Goal: Information Seeking & Learning: Find specific fact

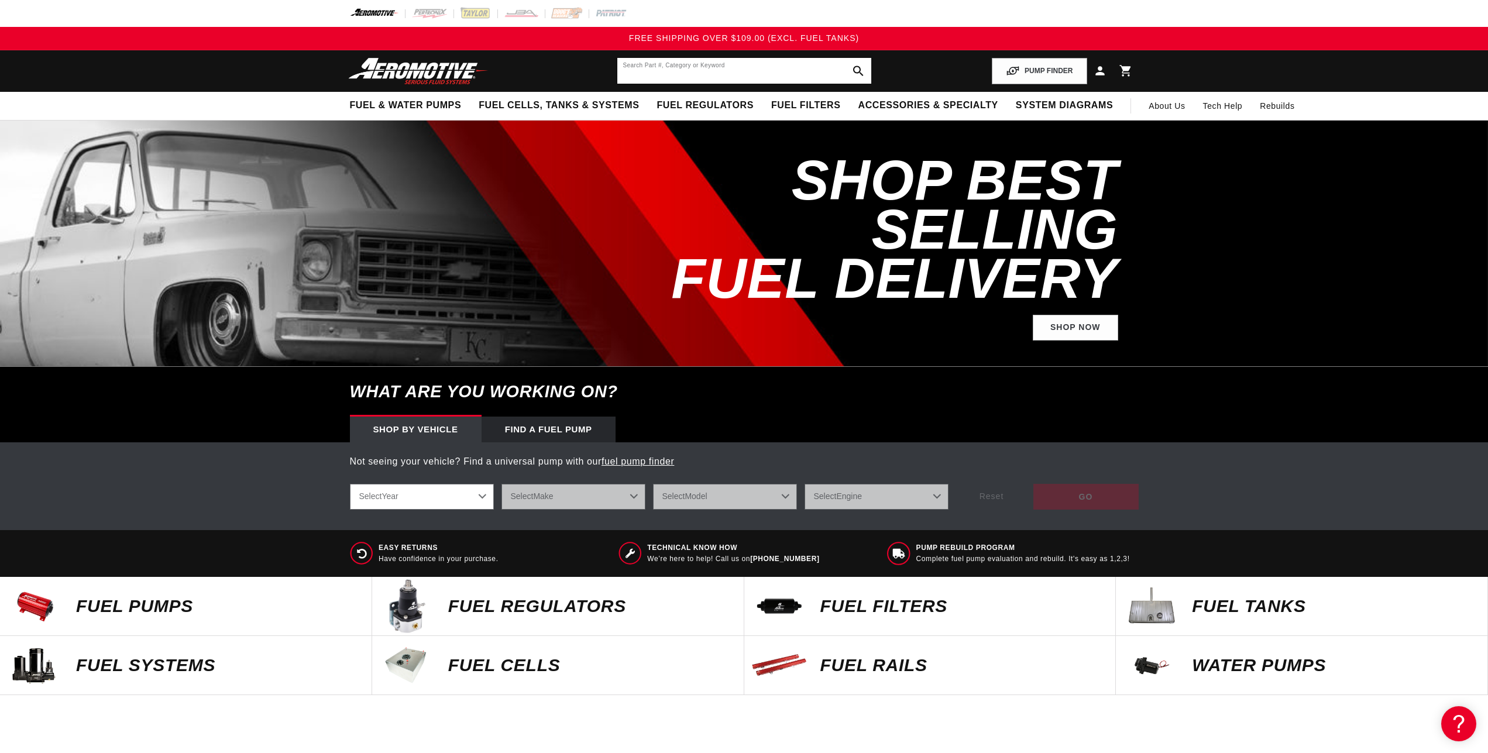
click at [682, 68] on input "text" at bounding box center [745, 71] width 254 height 26
type input "18310"
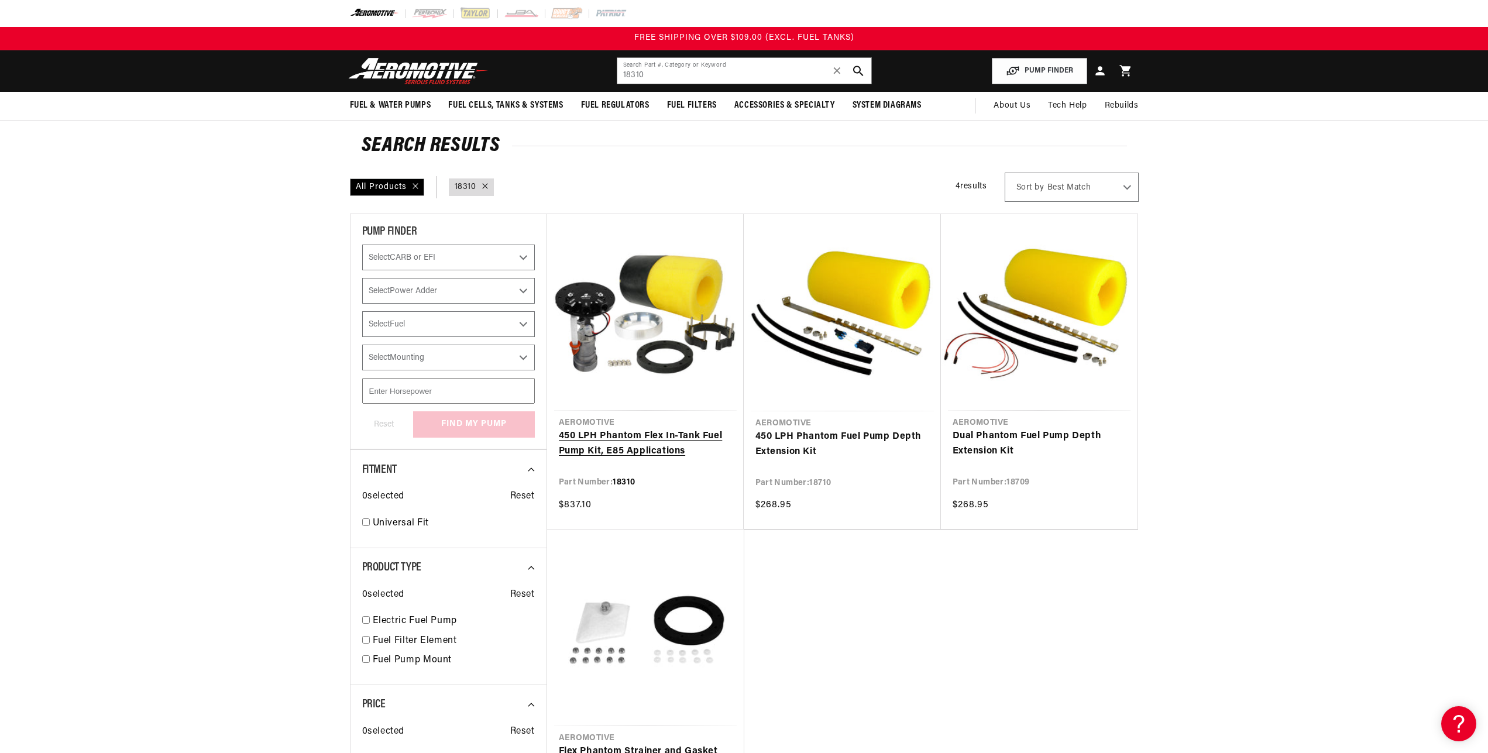
click at [641, 429] on link "450 LPH Phantom Flex In-Tank Fuel Pump Kit, E85 Applications" at bounding box center [645, 444] width 173 height 30
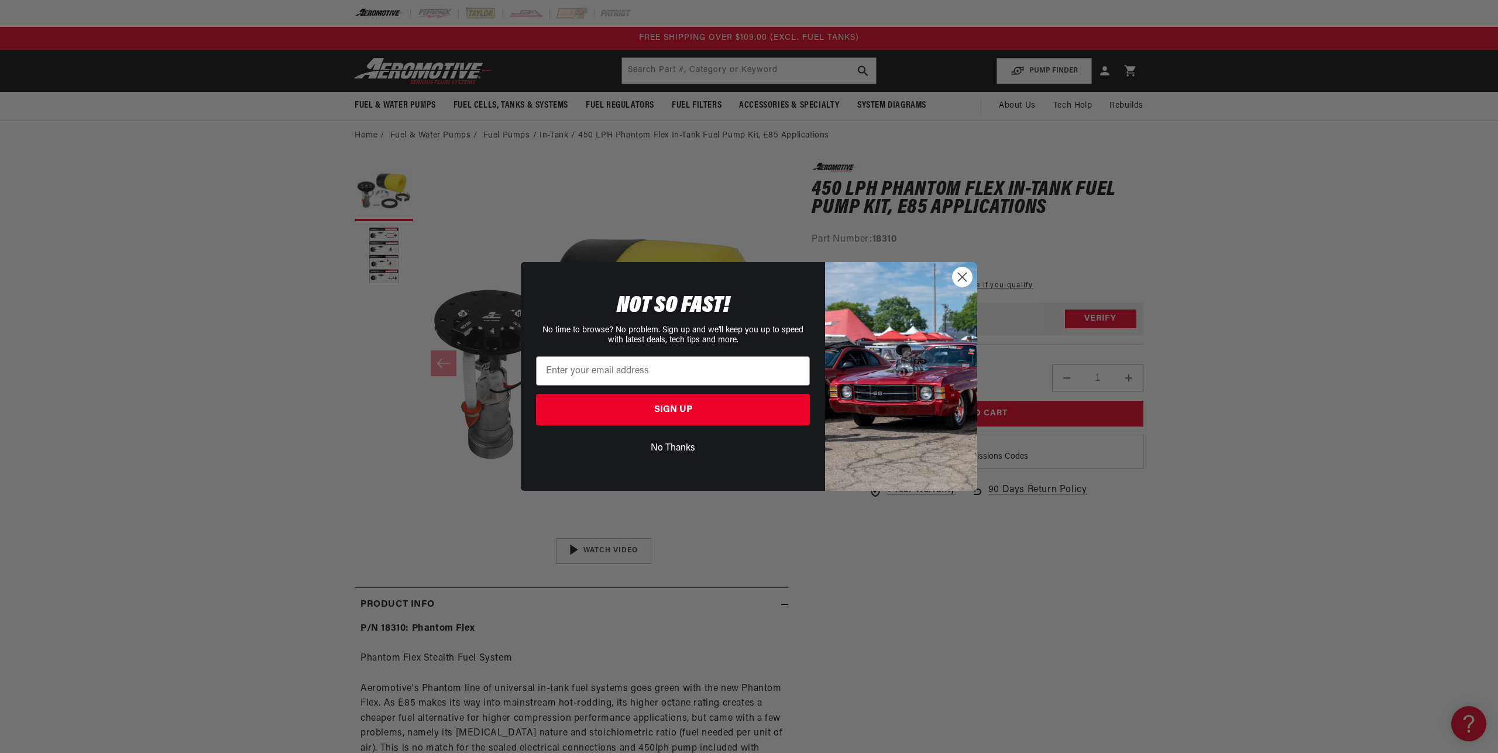
click at [963, 270] on circle "Close dialog" at bounding box center [962, 276] width 19 height 19
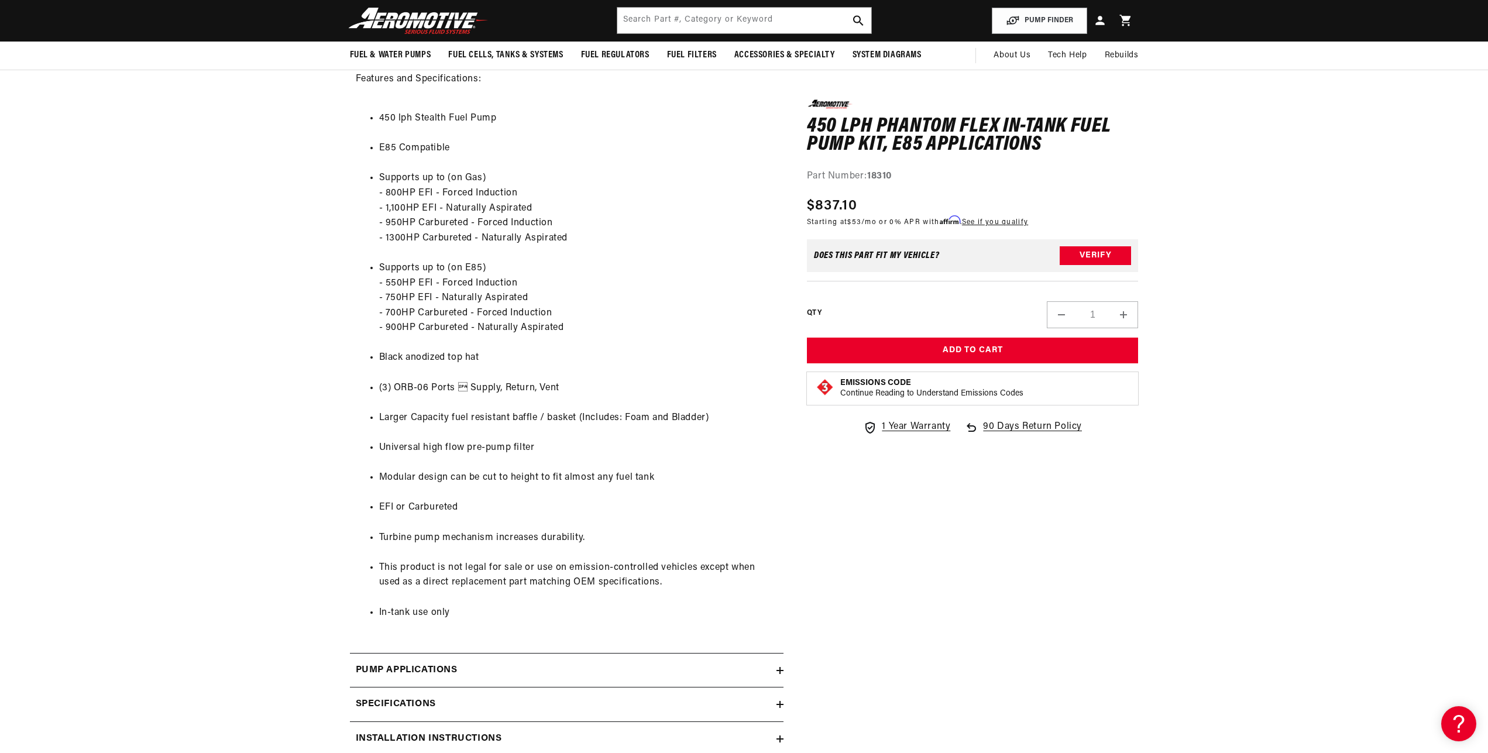
scroll to position [1015, 0]
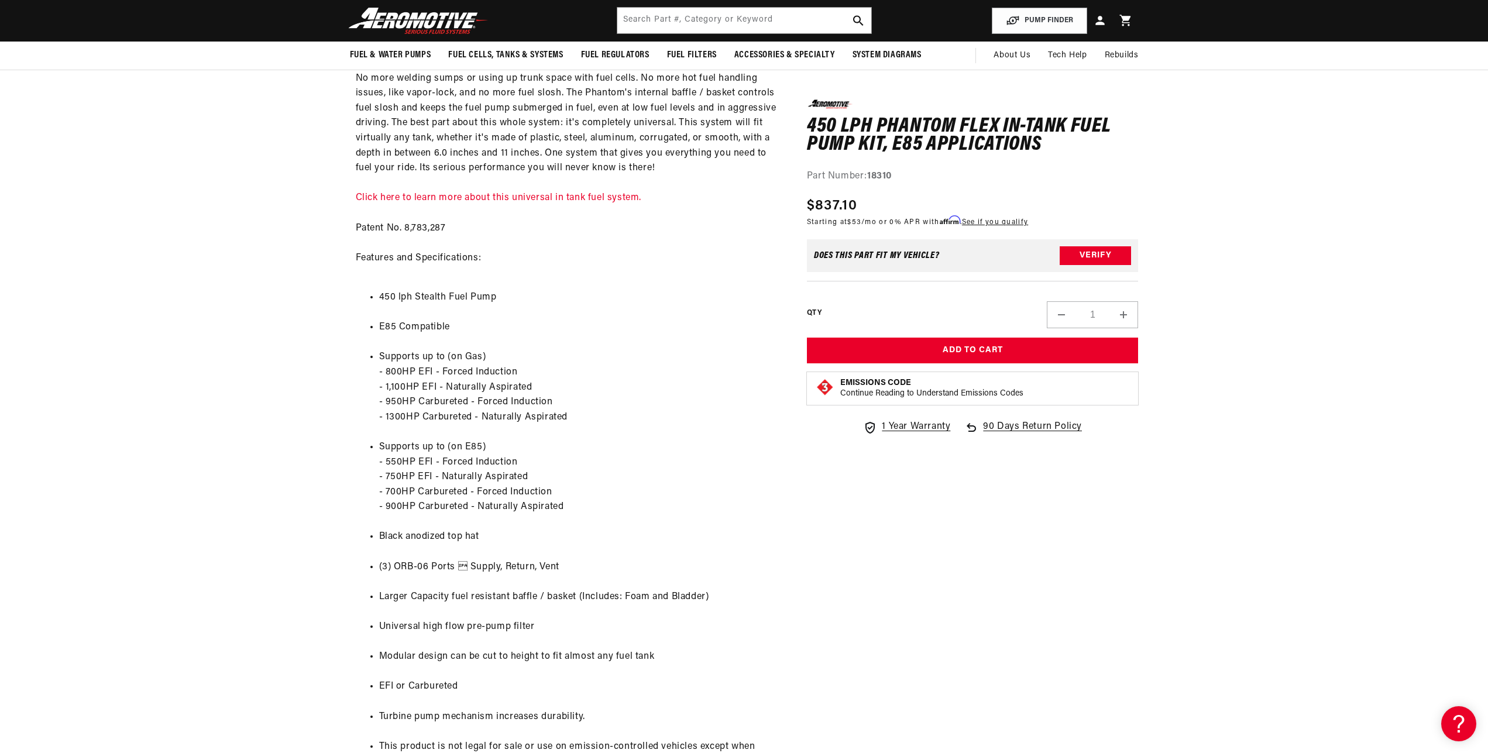
click at [267, 302] on section "0.0 star rating Write a review 450 LPH Phantom Flex In-Tank Fuel Pump Kit, E85 …" at bounding box center [744, 79] width 1488 height 1886
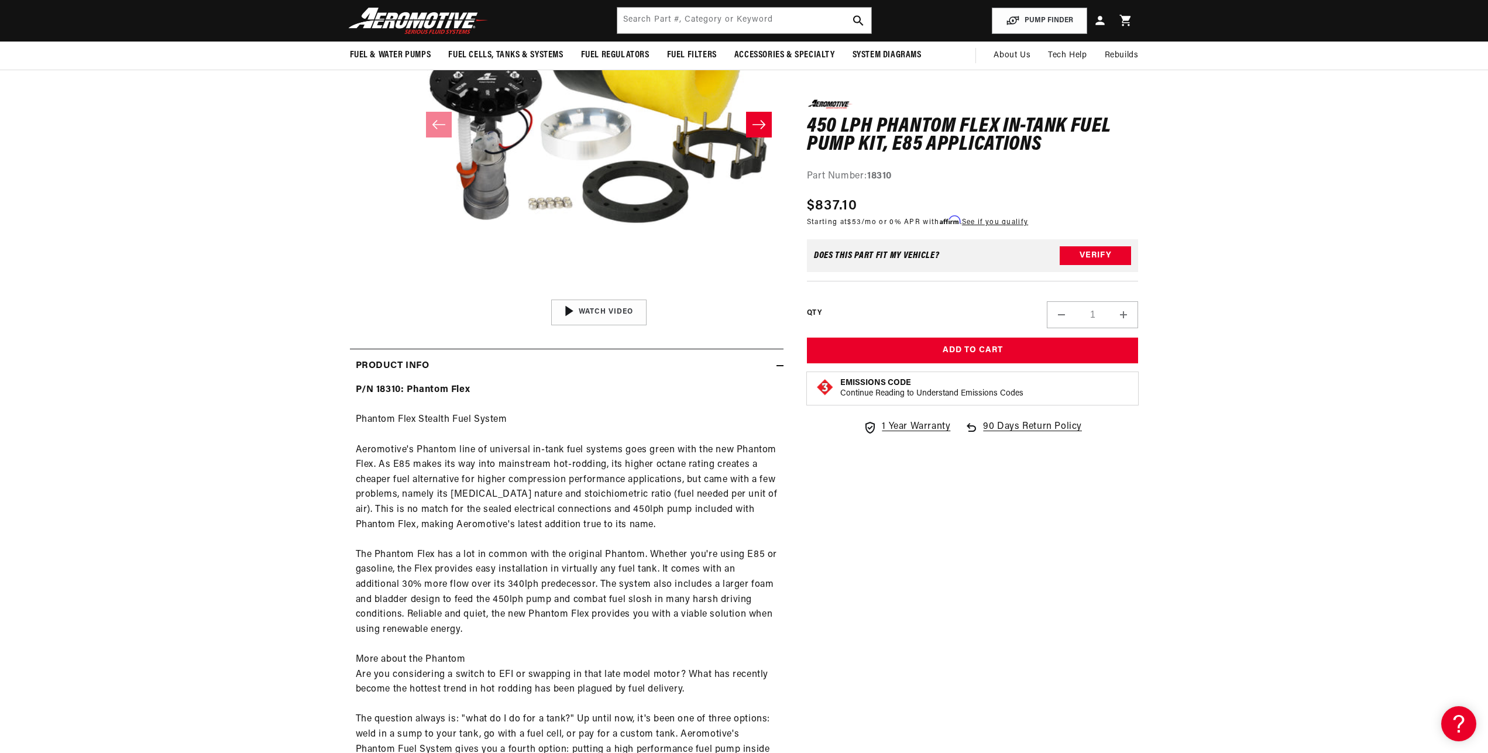
scroll to position [0, 0]
